Goal: Navigation & Orientation: Understand site structure

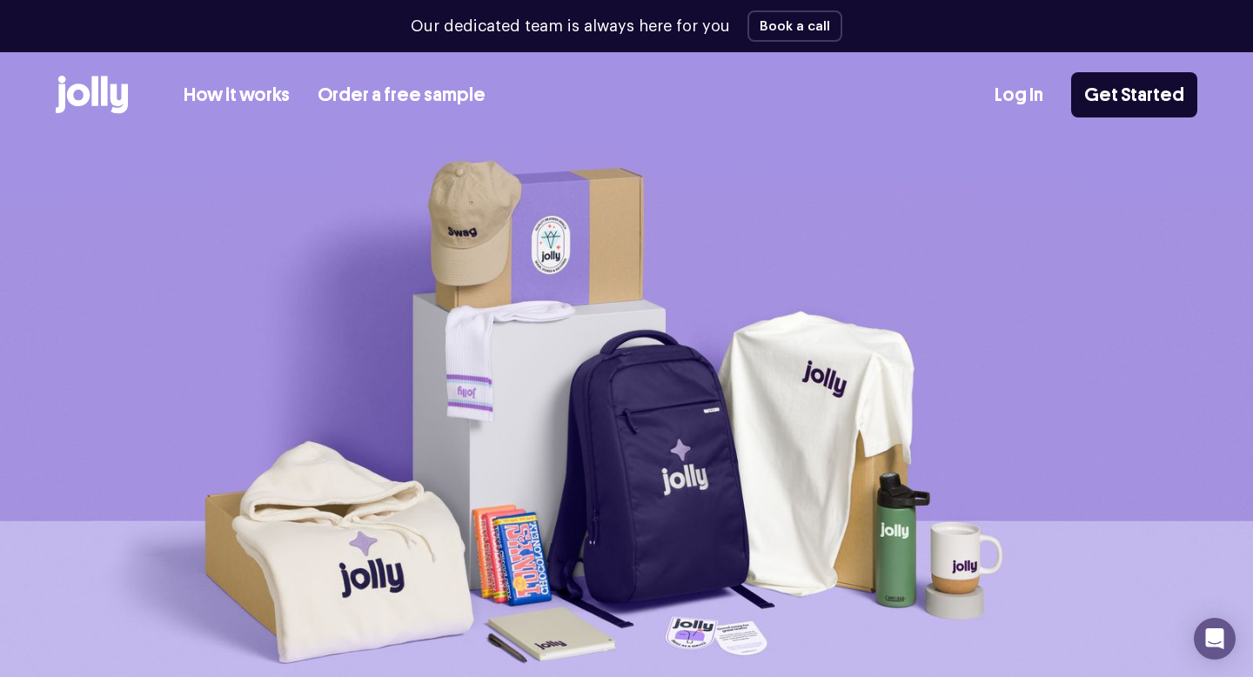
click at [115, 97] on icon at bounding box center [119, 99] width 17 height 30
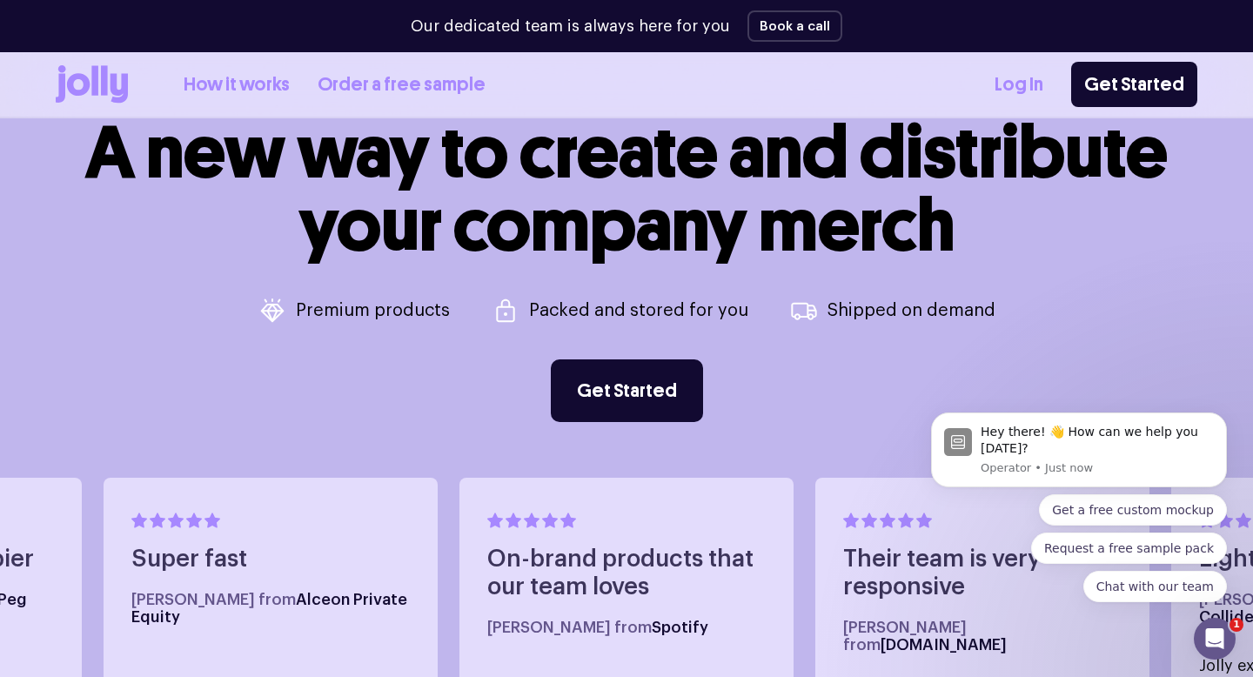
click at [243, 385] on div "A new way to create and distribute your company merch Premium products Packed a…" at bounding box center [627, 269] width 1142 height 306
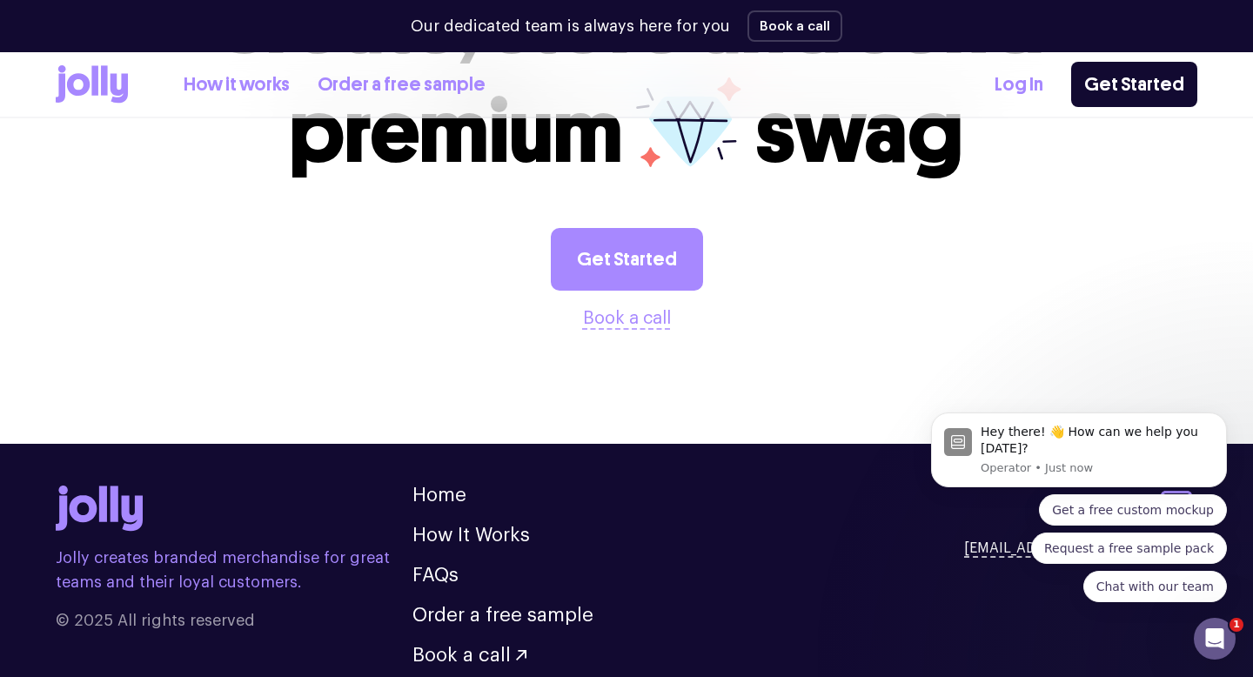
scroll to position [4807, 0]
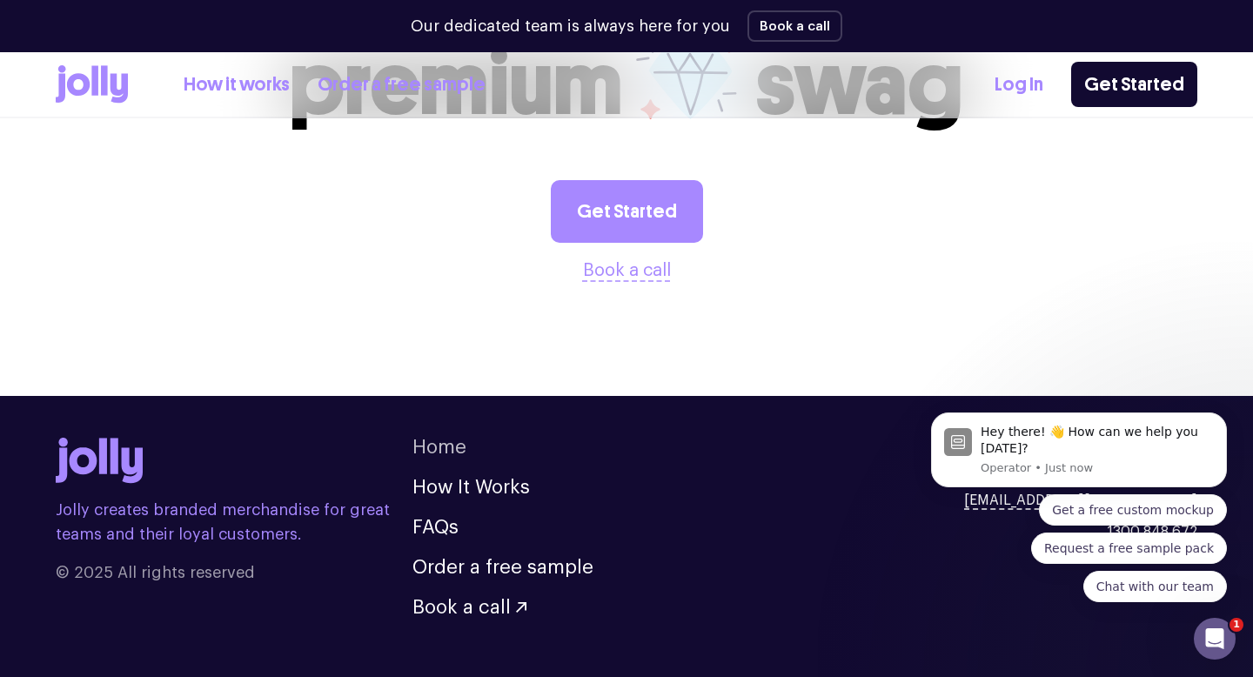
click at [442, 438] on link "Home" at bounding box center [439, 447] width 54 height 19
click at [133, 438] on icon at bounding box center [99, 461] width 87 height 46
click at [990, 561] on div "Get a free custom mockup Request a free sample pack Chat with our team" at bounding box center [1079, 548] width 296 height 108
click at [1218, 627] on div "Open Intercom Messenger" at bounding box center [1214, 638] width 57 height 57
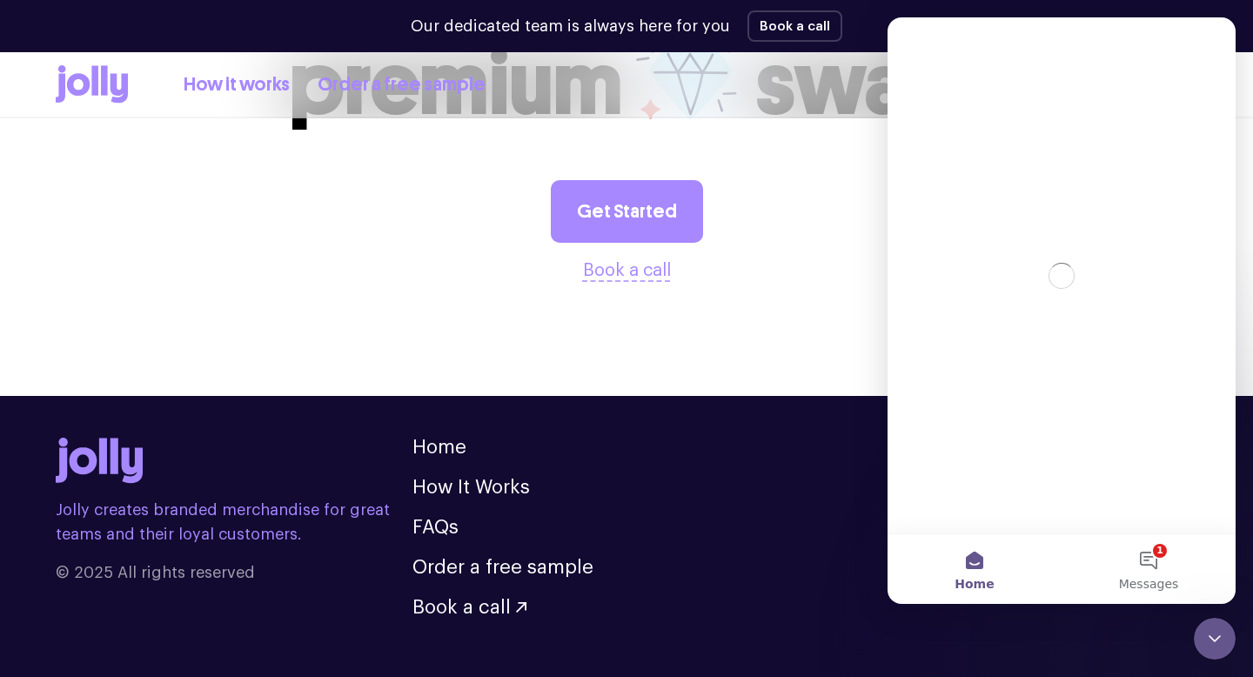
scroll to position [0, 0]
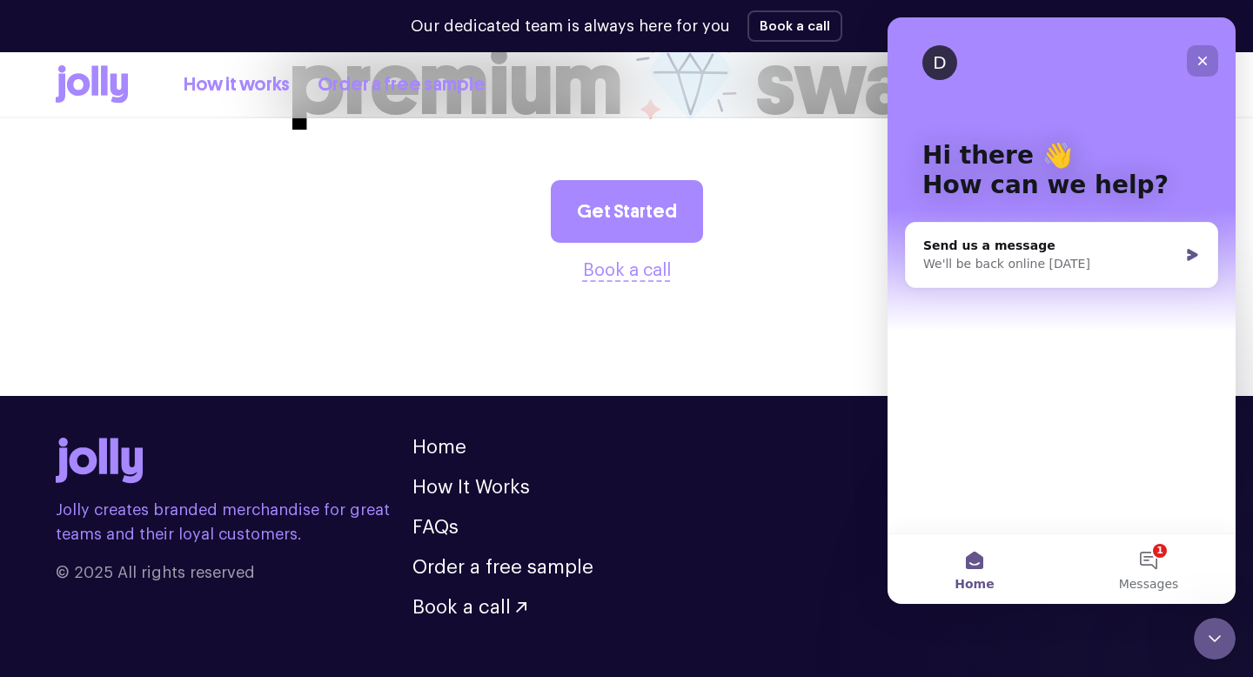
click at [1202, 57] on icon "Close" at bounding box center [1203, 61] width 14 height 14
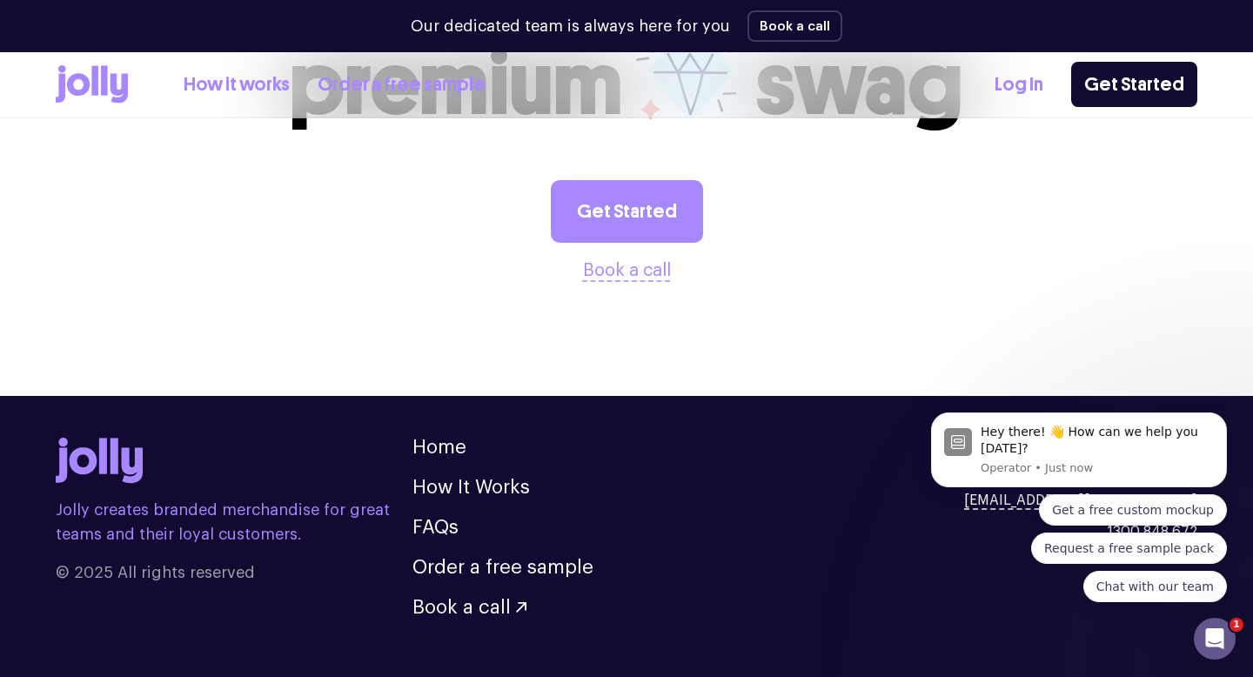
click at [122, 80] on icon at bounding box center [119, 89] width 17 height 30
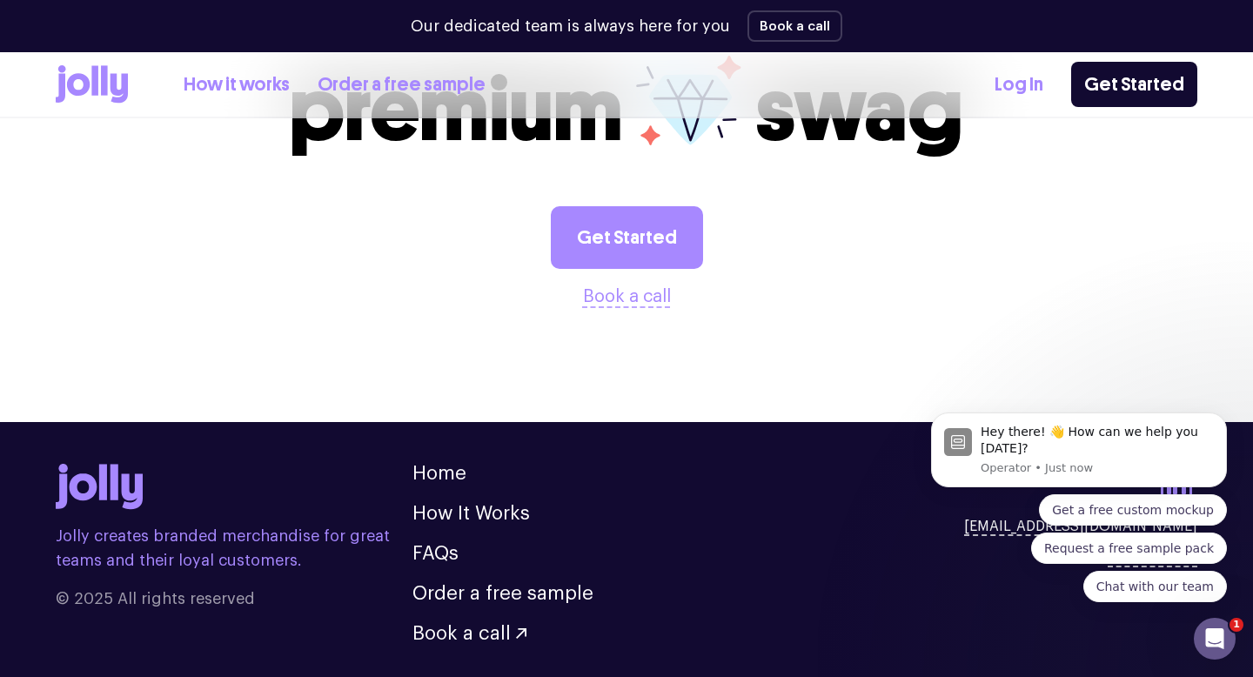
scroll to position [4807, 0]
